Goal: Transaction & Acquisition: Purchase product/service

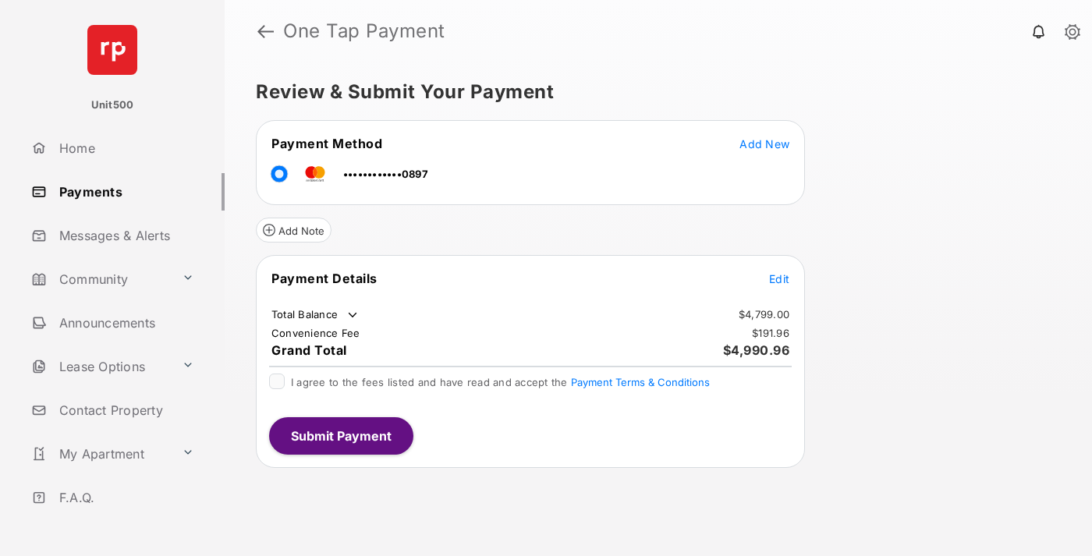
click at [779, 278] on span "Edit" at bounding box center [779, 278] width 20 height 13
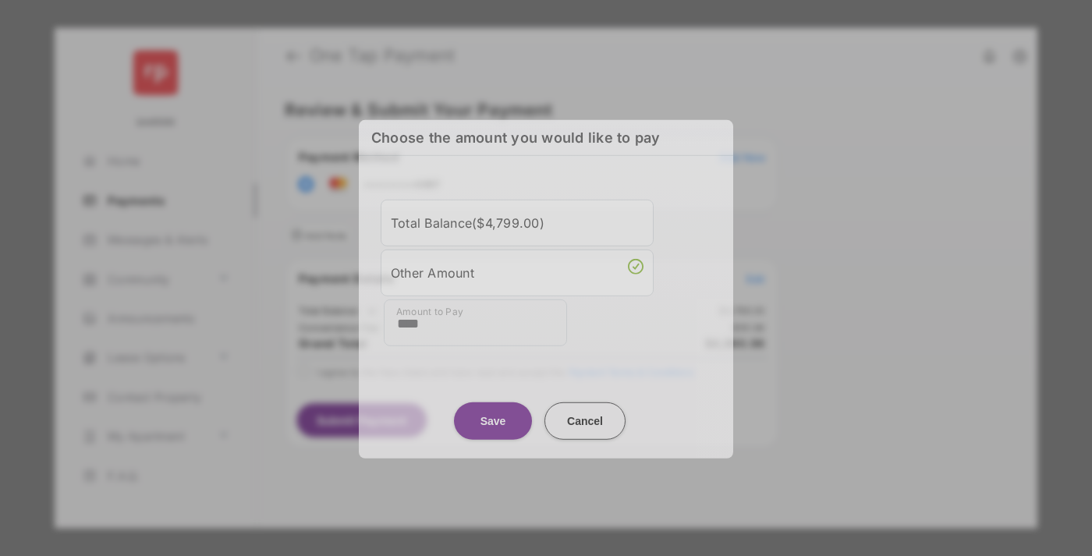
type input "****"
click at [493, 413] on button "Save" at bounding box center [493, 420] width 78 height 37
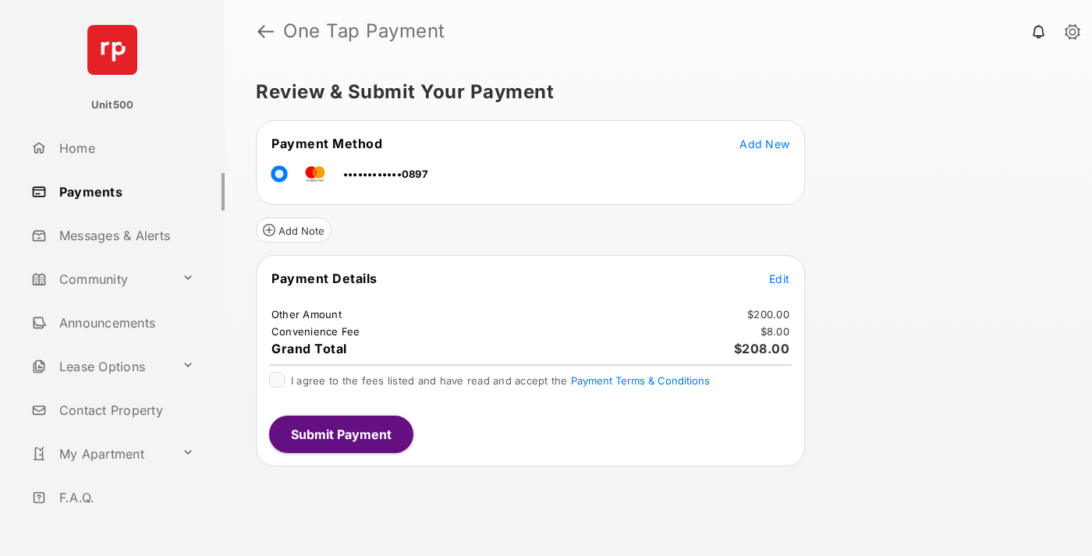
click at [340, 434] on button "Submit Payment" at bounding box center [341, 434] width 144 height 37
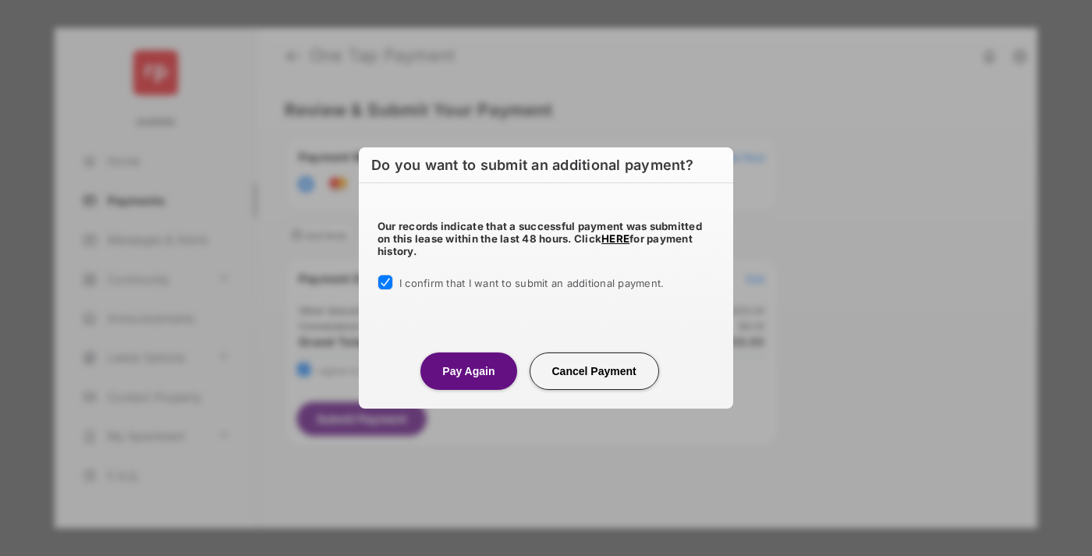
click at [468, 370] on button "Pay Again" at bounding box center [468, 370] width 96 height 37
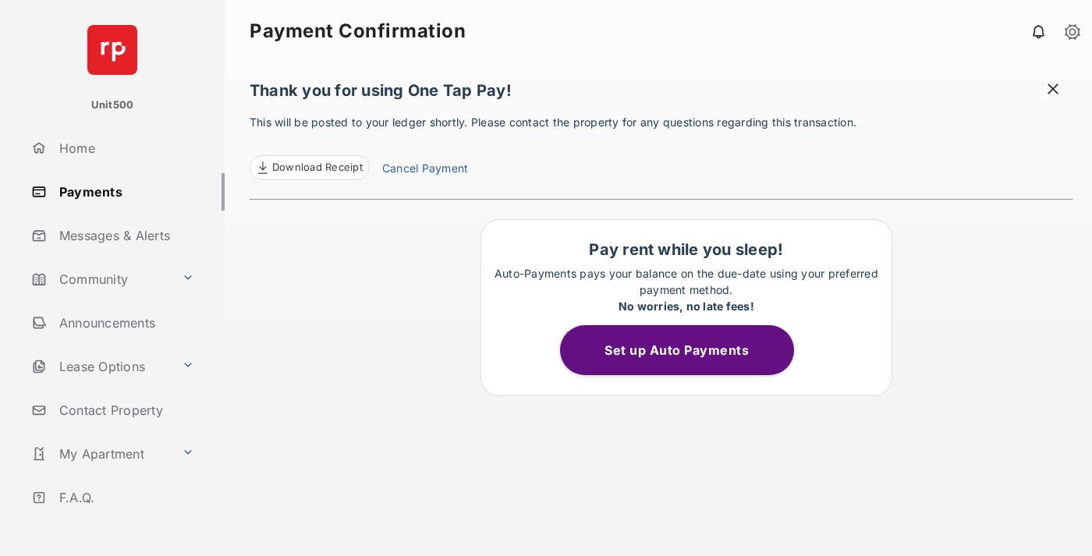
click at [309, 168] on span "Download Receipt" at bounding box center [317, 168] width 90 height 16
click at [1053, 90] on span at bounding box center [1053, 90] width 16 height 19
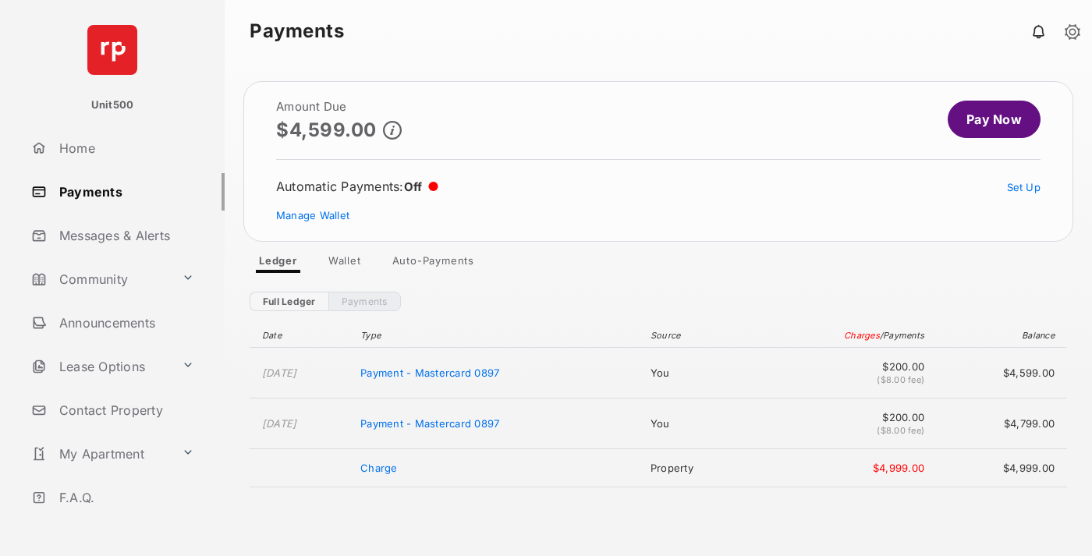
click at [313, 215] on link "Manage Wallet" at bounding box center [312, 215] width 73 height 12
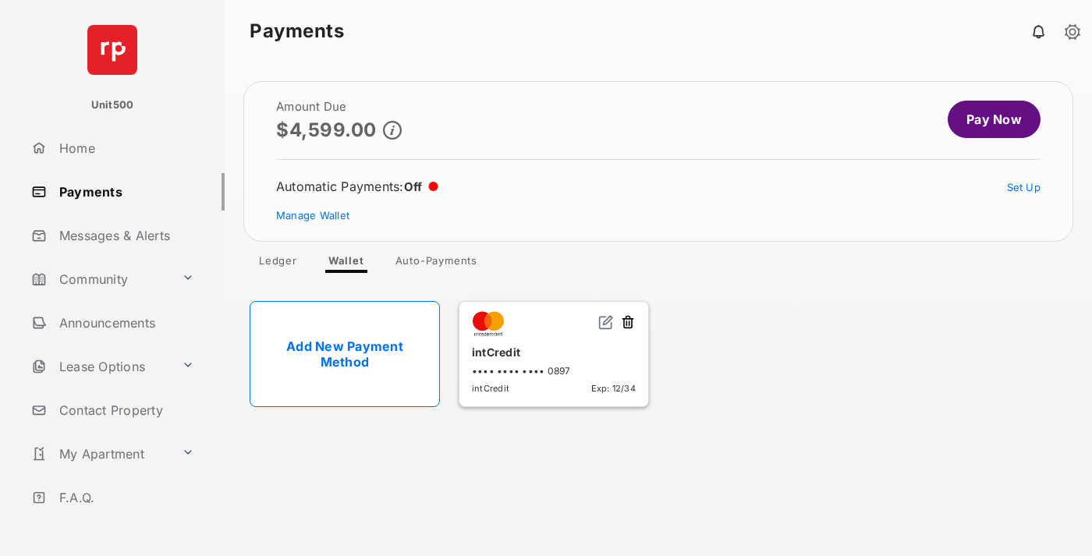
click at [628, 323] on button at bounding box center [628, 323] width 16 height 18
